Goal: Navigation & Orientation: Find specific page/section

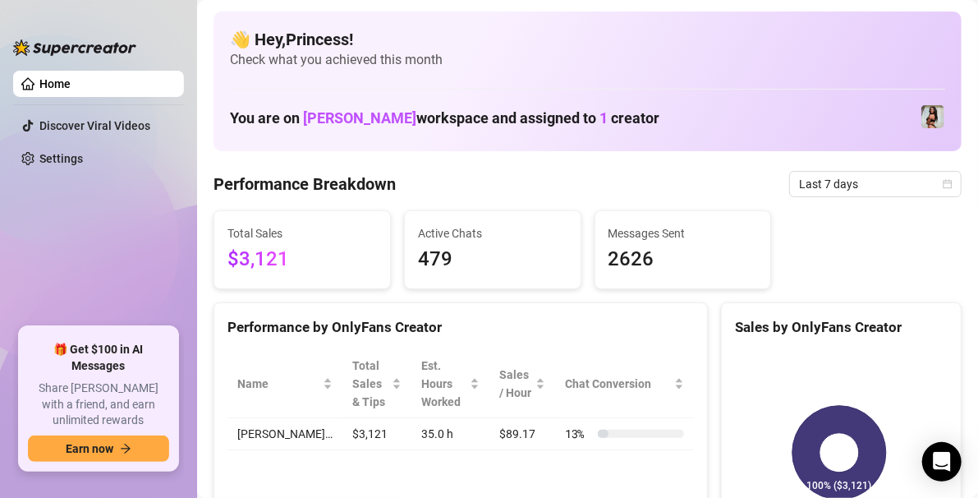
scroll to position [164, 0]
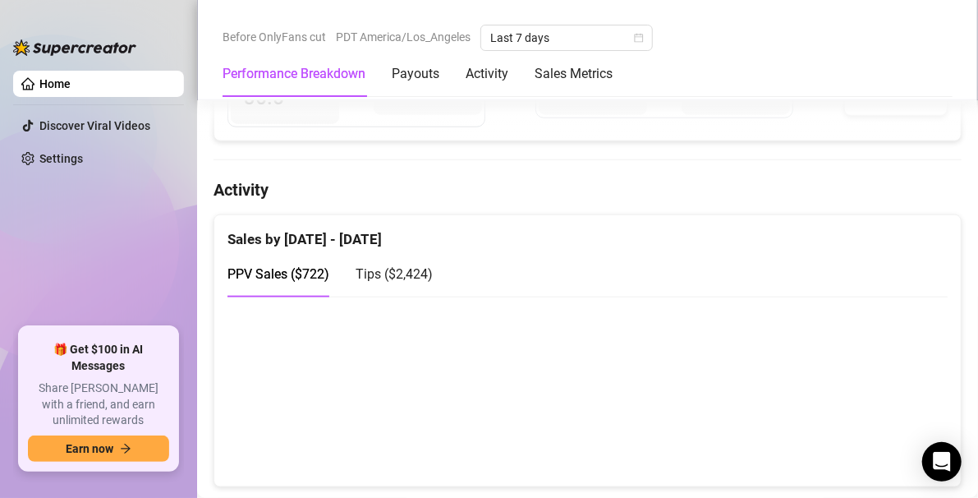
scroll to position [1150, 0]
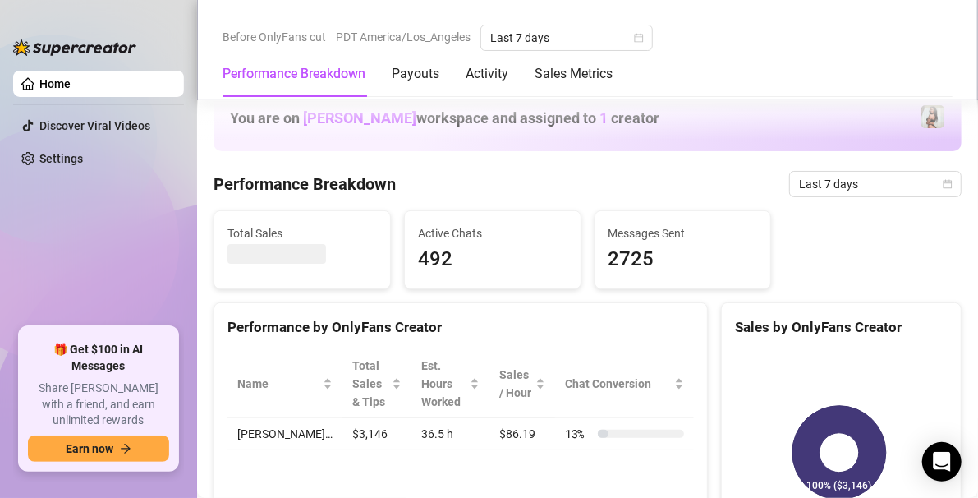
scroll to position [493, 0]
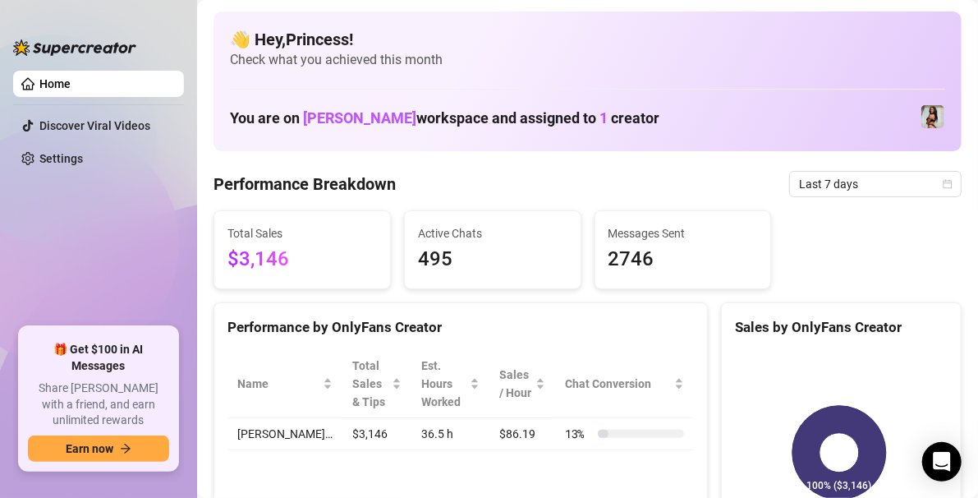
click at [453, 461] on div "Name Total Sales & Tips Est. Hours Worked Sales / Hour Chat Conversion Kendra… …" at bounding box center [460, 400] width 493 height 126
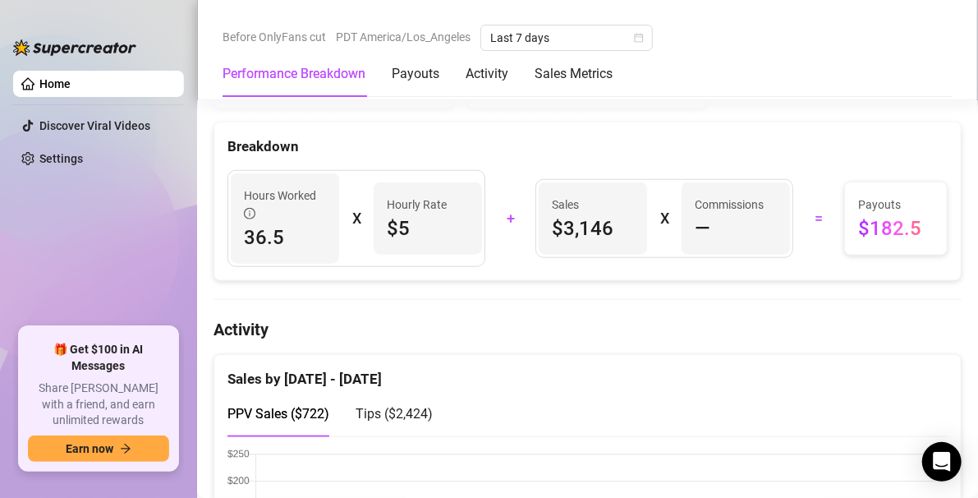
scroll to position [657, 0]
